Goal: Information Seeking & Learning: Learn about a topic

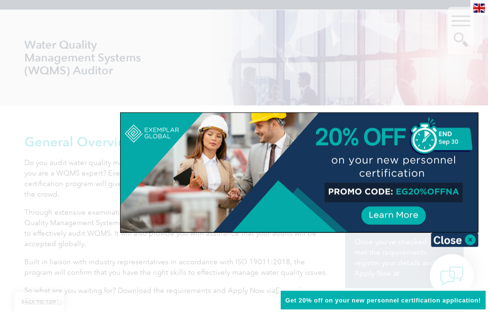
scroll to position [120, 0]
click at [464, 240] on img at bounding box center [455, 240] width 48 height 14
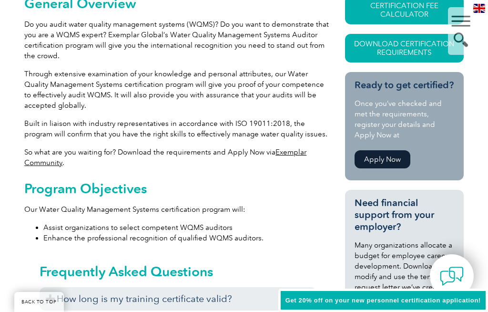
scroll to position [255, 0]
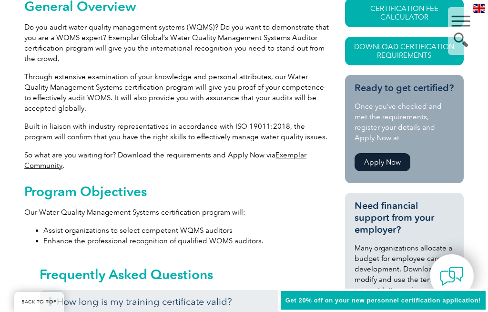
click at [391, 51] on link "Download Certification Requirements" at bounding box center [404, 51] width 119 height 29
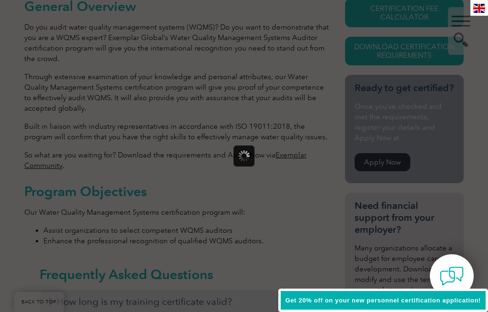
scroll to position [0, 0]
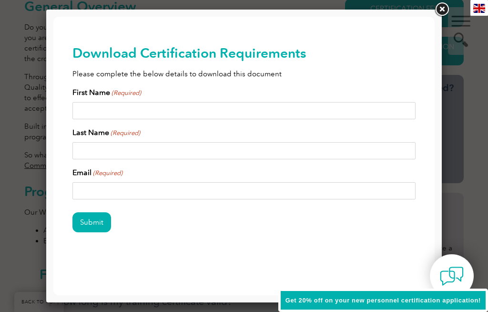
click at [438, 11] on link at bounding box center [441, 9] width 17 height 17
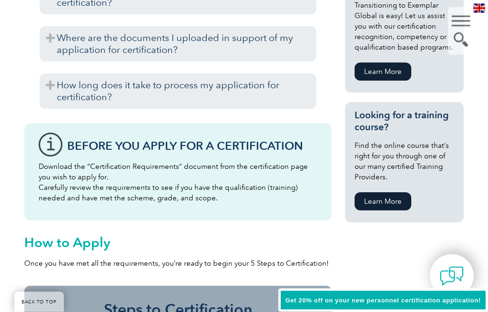
scroll to position [636, 0]
click at [388, 204] on link "Learn More" at bounding box center [383, 201] width 57 height 18
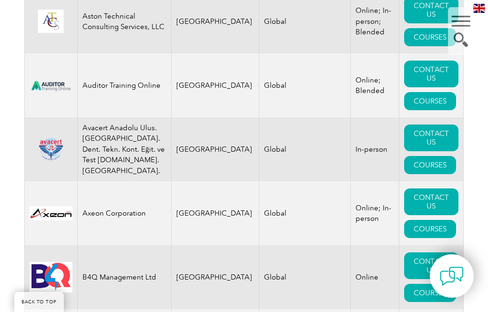
scroll to position [1742, 0]
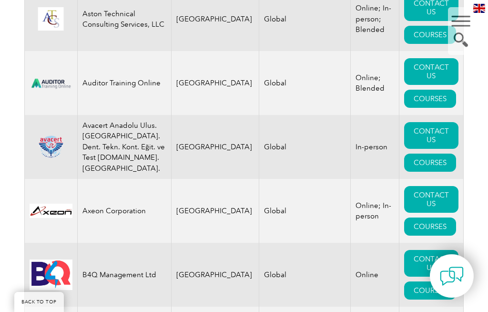
click at [424, 108] on link "COURSES" at bounding box center [430, 99] width 52 height 18
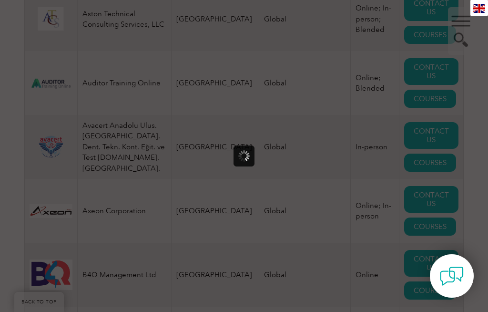
scroll to position [0, 0]
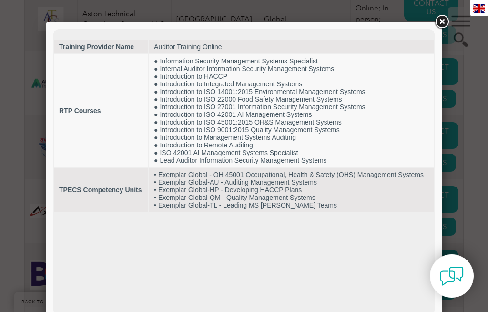
click at [441, 17] on link at bounding box center [441, 21] width 17 height 17
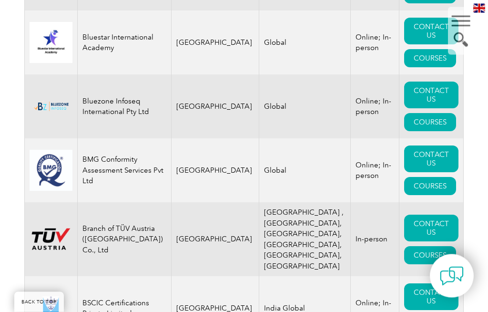
scroll to position [2549, 0]
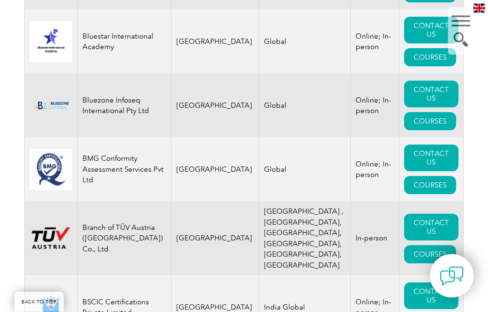
click at [420, 131] on link "COURSES" at bounding box center [430, 121] width 52 height 18
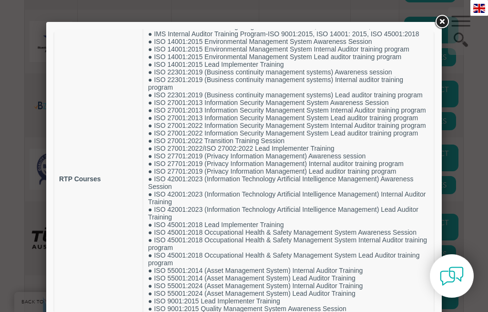
scroll to position [52, 0]
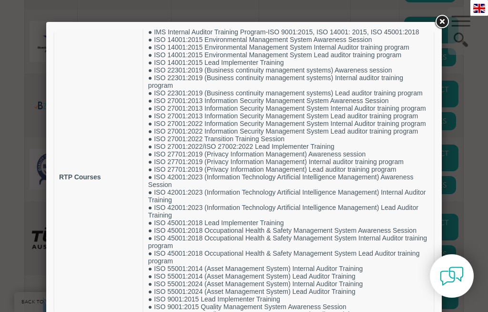
click at [109, 244] on td "RTP Courses" at bounding box center [98, 176] width 88 height 349
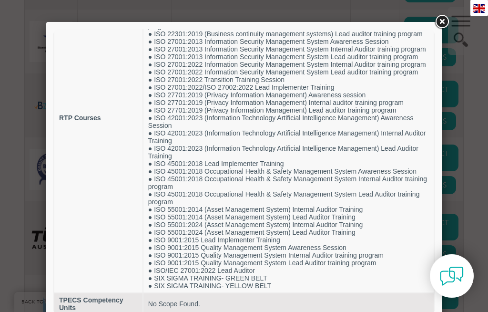
scroll to position [137, 0]
click at [443, 19] on link at bounding box center [441, 21] width 17 height 17
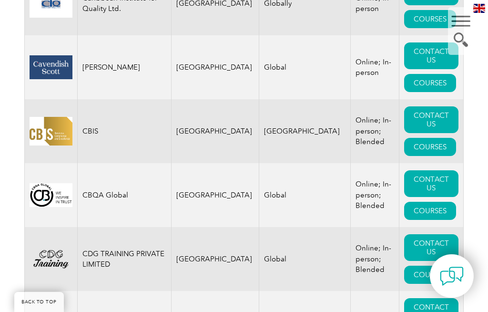
scroll to position [3046, 0]
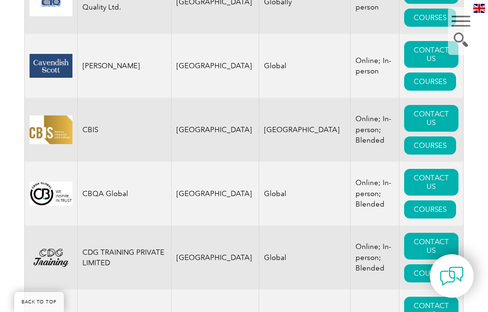
click at [430, 154] on link "COURSES" at bounding box center [430, 145] width 52 height 18
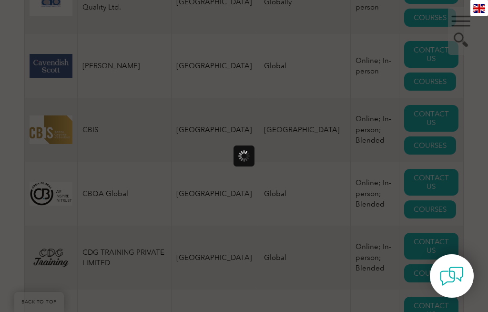
scroll to position [0, 0]
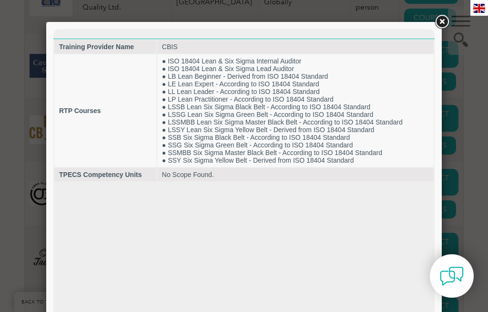
click at [441, 24] on link at bounding box center [441, 21] width 17 height 17
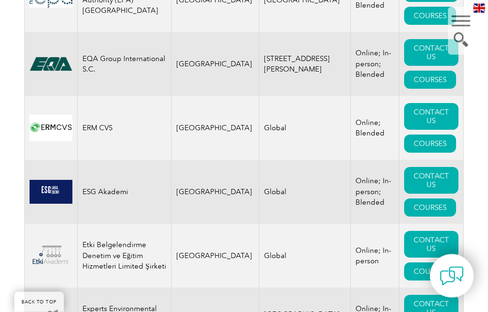
scroll to position [5666, 0]
click at [411, 25] on link "COURSES" at bounding box center [430, 16] width 52 height 18
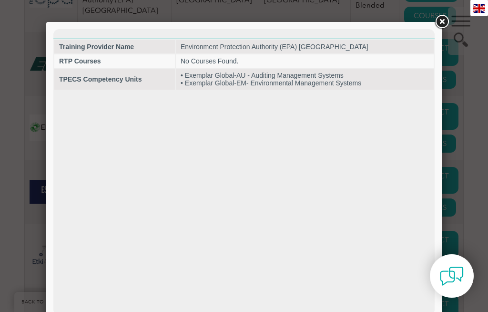
scroll to position [0, 0]
click at [441, 22] on link at bounding box center [441, 21] width 17 height 17
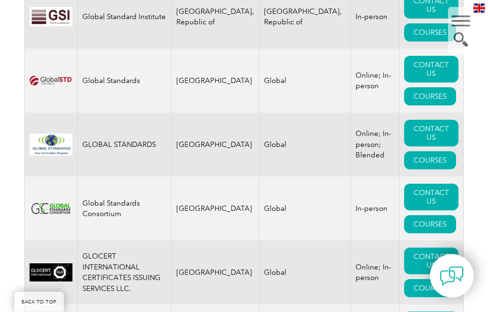
scroll to position [6735, 0]
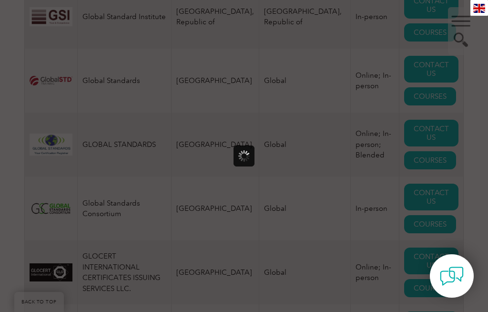
scroll to position [0, 0]
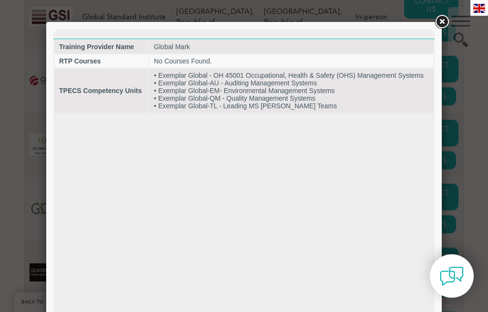
click at [440, 22] on link at bounding box center [441, 21] width 17 height 17
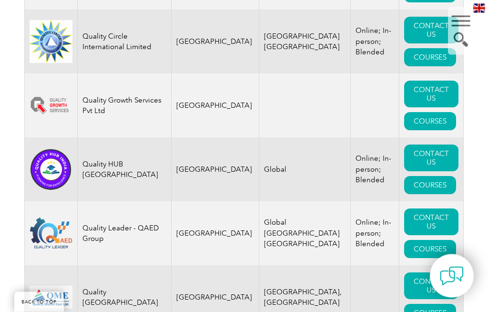
scroll to position [14342, 0]
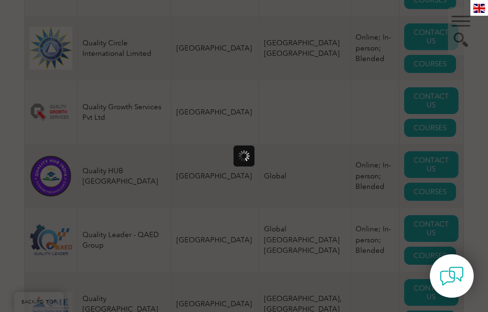
scroll to position [0, 0]
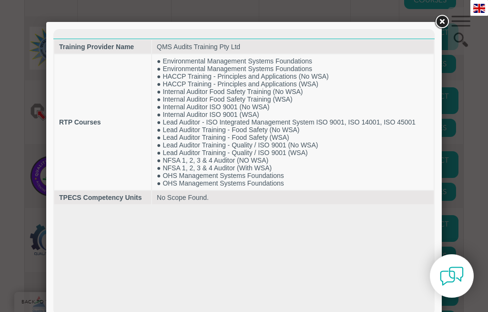
click at [435, 25] on link at bounding box center [441, 21] width 17 height 17
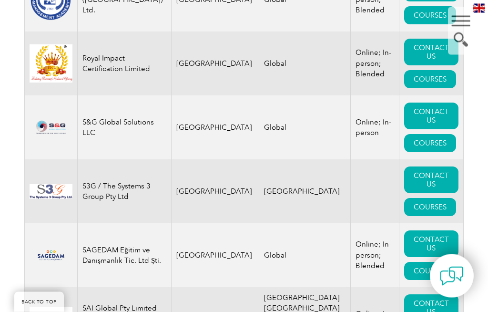
scroll to position [15221, 0]
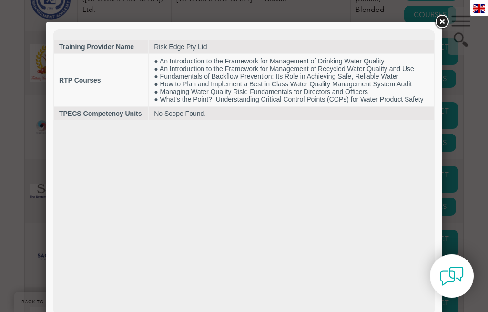
scroll to position [0, 0]
click at [434, 20] on link at bounding box center [441, 21] width 17 height 17
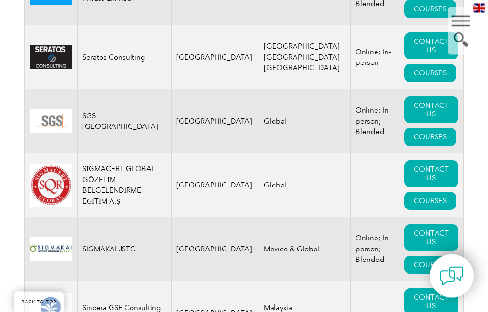
scroll to position [15678, 0]
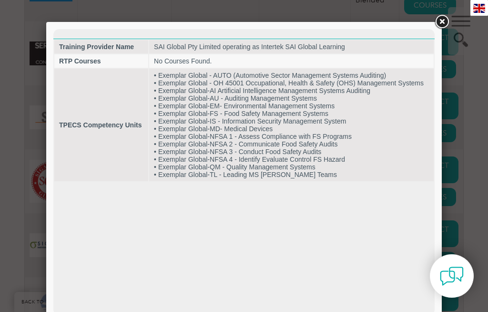
scroll to position [0, 0]
click at [440, 23] on link at bounding box center [441, 21] width 17 height 17
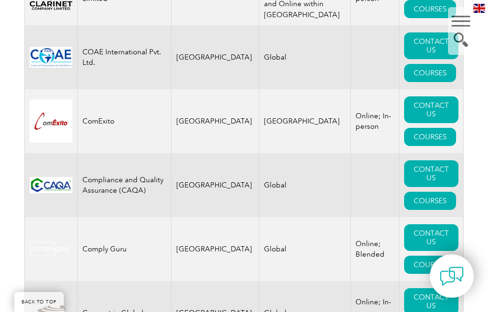
scroll to position [3634, 0]
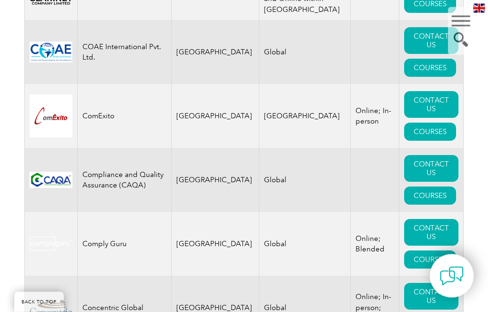
click at [417, 205] on link "COURSES" at bounding box center [430, 196] width 52 height 18
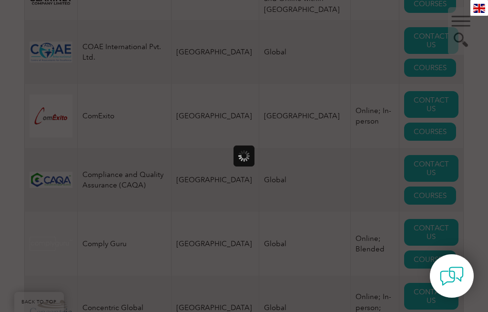
scroll to position [0, 0]
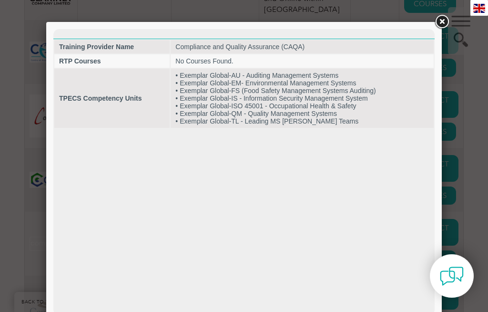
click at [439, 28] on link at bounding box center [441, 21] width 17 height 17
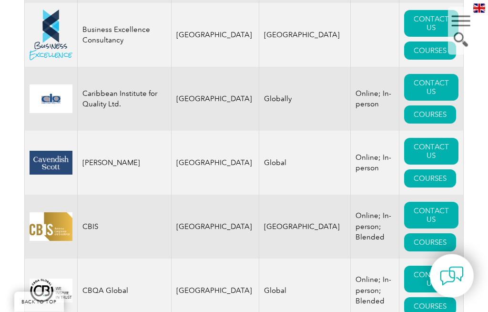
scroll to position [2948, 0]
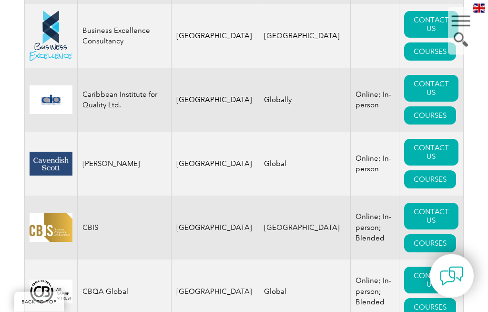
click at [421, 253] on link "COURSES" at bounding box center [430, 243] width 52 height 18
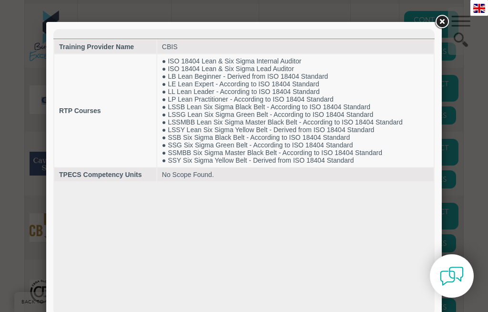
scroll to position [0, 0]
click at [437, 21] on link at bounding box center [441, 21] width 17 height 17
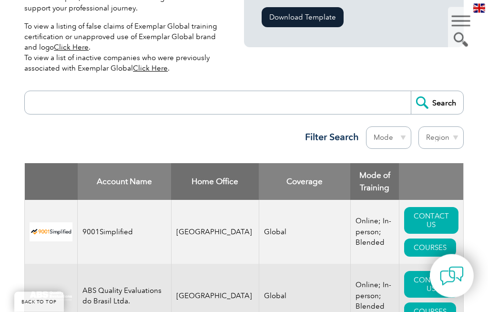
scroll to position [316, 0]
click at [453, 134] on select "Region [GEOGRAPHIC_DATA] [GEOGRAPHIC_DATA] [GEOGRAPHIC_DATA] [GEOGRAPHIC_DATA] …" at bounding box center [440, 137] width 45 height 22
select select "[GEOGRAPHIC_DATA]"
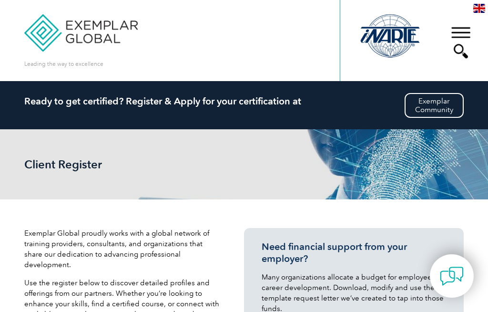
select select "[GEOGRAPHIC_DATA]"
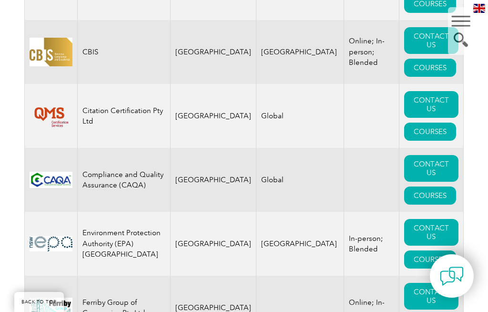
scroll to position [692, 0]
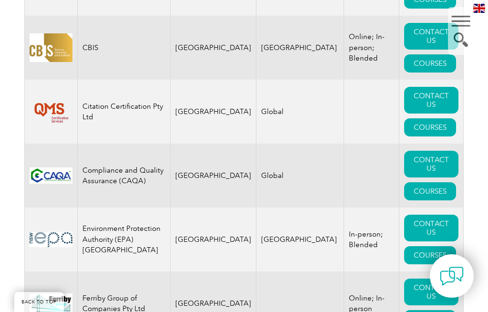
click at [422, 187] on link "COURSES" at bounding box center [430, 191] width 52 height 18
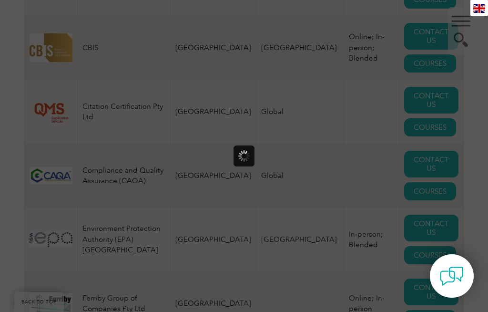
scroll to position [0, 0]
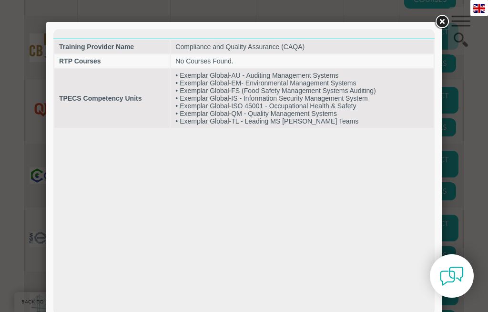
click at [438, 25] on link at bounding box center [441, 21] width 17 height 17
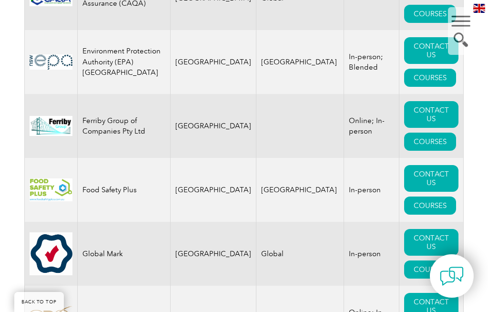
scroll to position [873, 0]
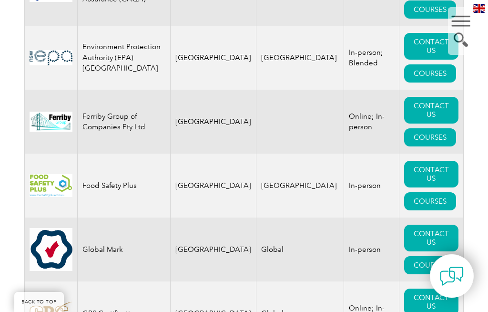
click at [423, 201] on link "COURSES" at bounding box center [430, 201] width 52 height 18
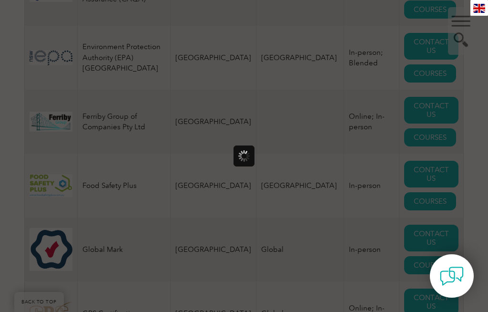
scroll to position [0, 0]
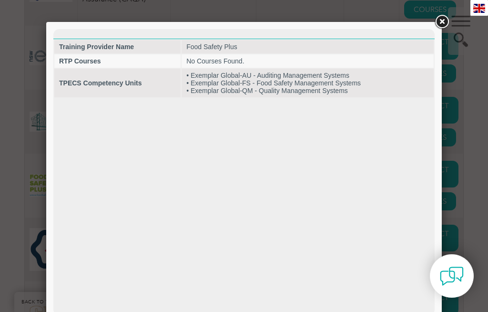
click at [441, 22] on link at bounding box center [441, 21] width 17 height 17
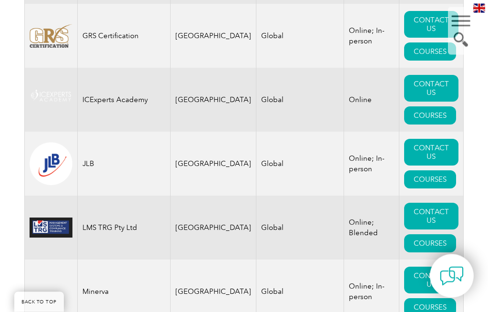
scroll to position [1159, 0]
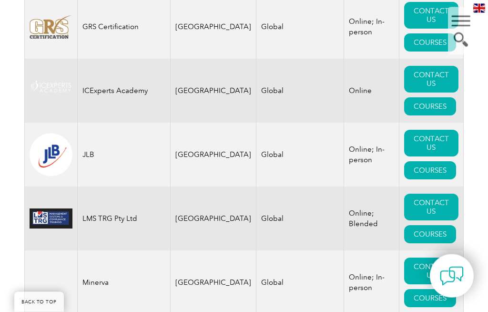
click at [421, 177] on link "COURSES" at bounding box center [430, 171] width 52 height 18
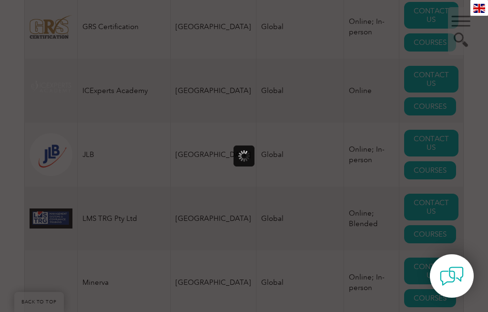
scroll to position [0, 0]
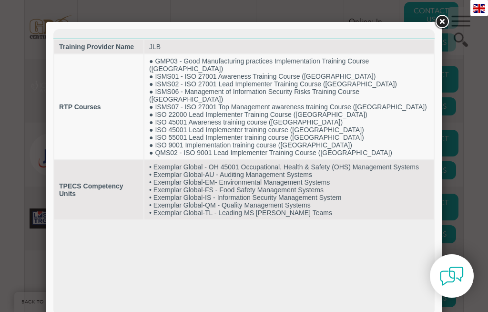
click at [446, 20] on link at bounding box center [441, 21] width 17 height 17
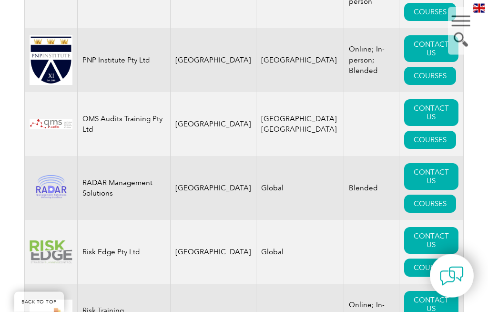
scroll to position [1446, 0]
click at [421, 149] on link "COURSES" at bounding box center [430, 140] width 52 height 18
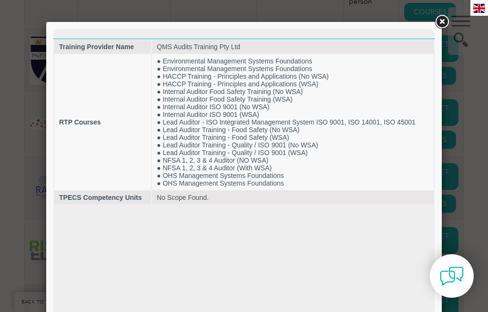
scroll to position [0, 0]
click at [437, 18] on link at bounding box center [441, 21] width 17 height 17
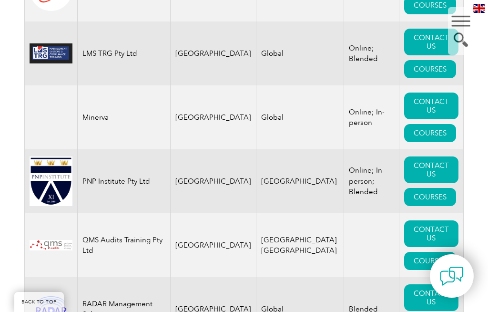
scroll to position [1324, 0]
